Goal: Task Accomplishment & Management: Manage account settings

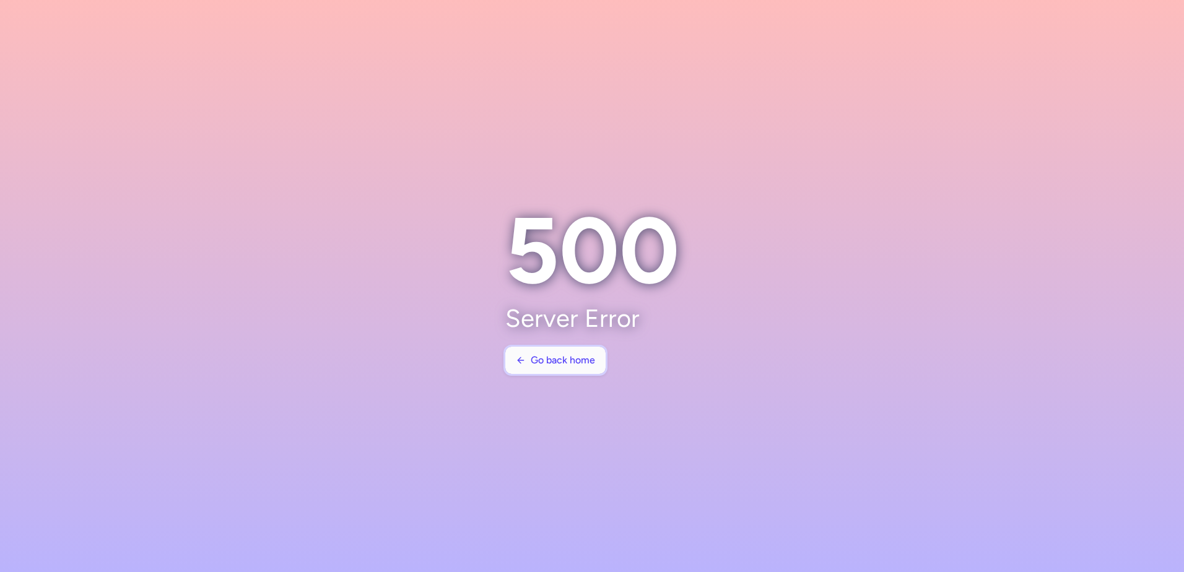
click at [567, 364] on span "Go back home" at bounding box center [563, 360] width 64 height 11
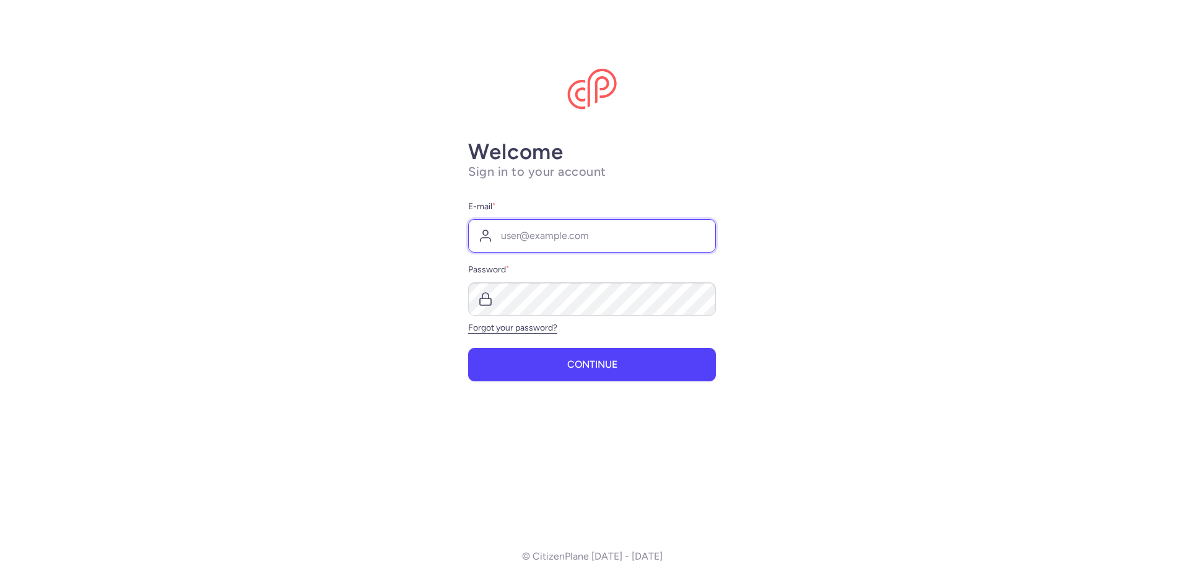
type input "[EMAIL_ADDRESS][MEDICAL_DATA][DOMAIN_NAME]"
